Goal: Task Accomplishment & Management: Use online tool/utility

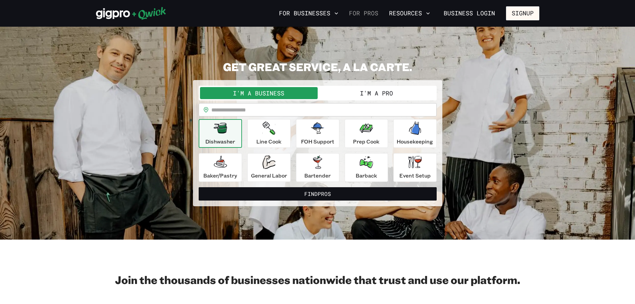
click at [365, 13] on link "For Pros" at bounding box center [363, 13] width 35 height 11
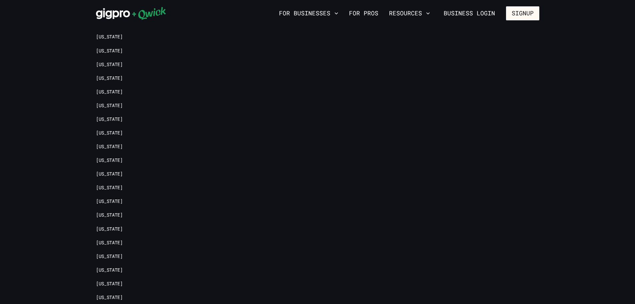
scroll to position [1550, 0]
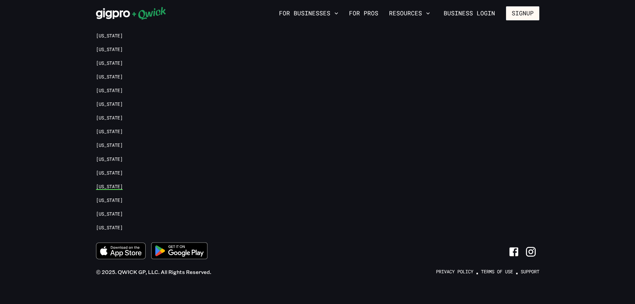
click at [105, 183] on link "[US_STATE]" at bounding box center [109, 186] width 27 height 6
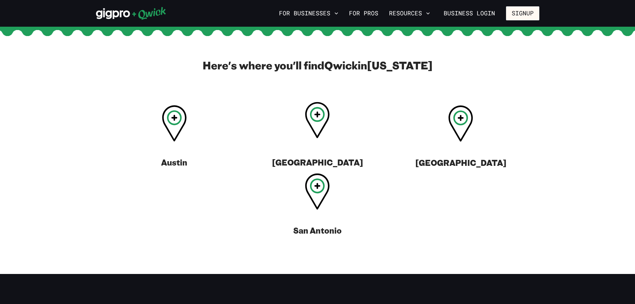
scroll to position [233, 0]
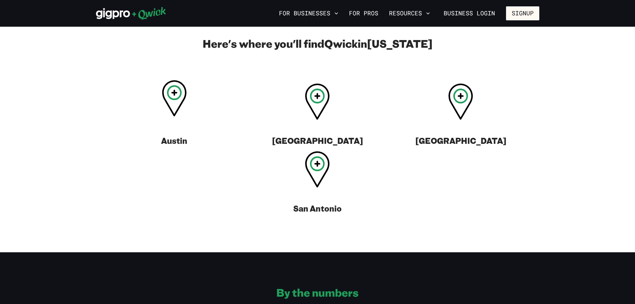
click at [171, 142] on h3 "Austin" at bounding box center [174, 140] width 26 height 11
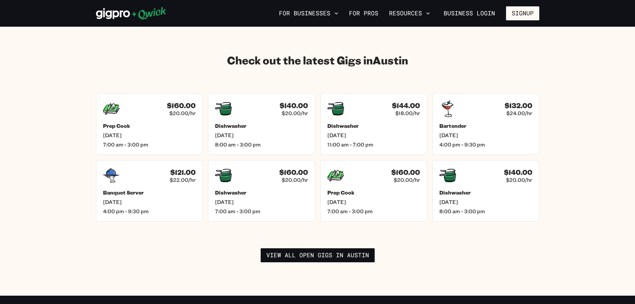
scroll to position [934, 0]
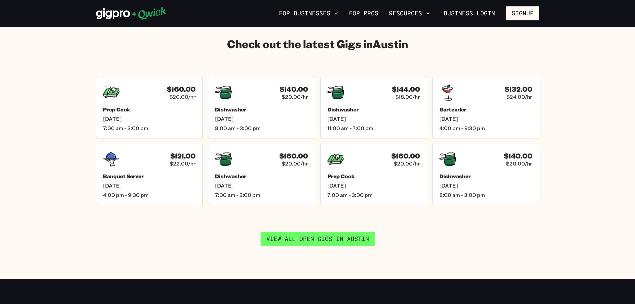
click at [320, 234] on link "View all open gigs in [GEOGRAPHIC_DATA]" at bounding box center [318, 239] width 114 height 14
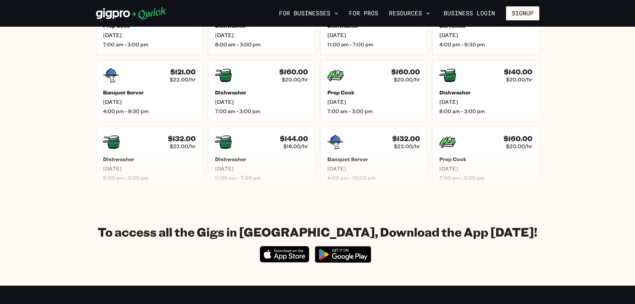
scroll to position [333, 0]
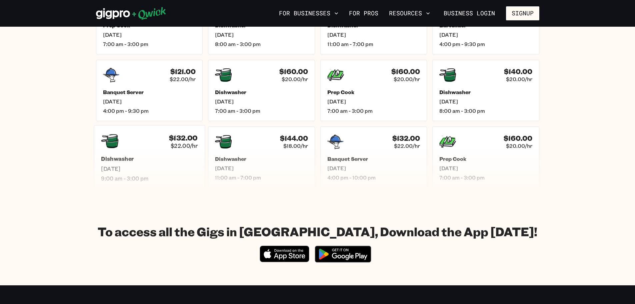
click at [113, 141] on icon at bounding box center [109, 141] width 17 height 14
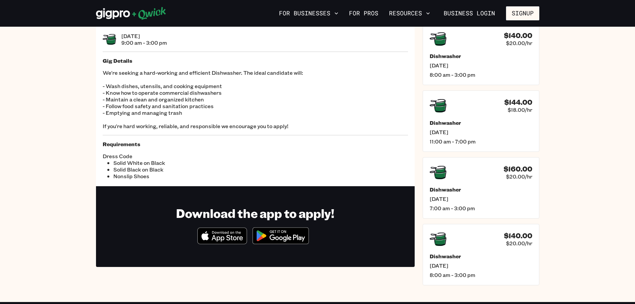
scroll to position [33, 0]
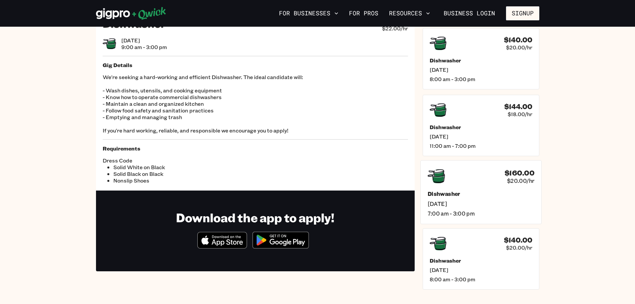
click at [439, 181] on icon at bounding box center [435, 176] width 17 height 14
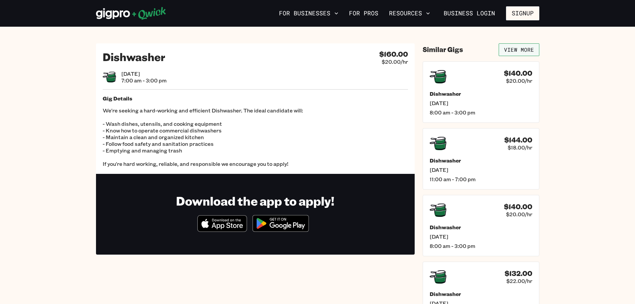
click at [518, 50] on link "View More" at bounding box center [519, 49] width 41 height 13
